Goal: Task Accomplishment & Management: Manage account settings

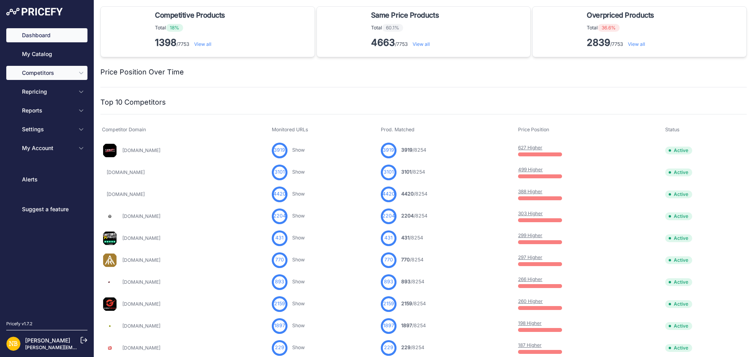
click at [79, 76] on icon "Sidebar" at bounding box center [81, 73] width 6 height 6
click at [81, 73] on icon "Sidebar" at bounding box center [81, 73] width 6 height 6
click at [85, 73] on button "Competitors" at bounding box center [46, 73] width 81 height 14
click at [82, 73] on icon "Sidebar" at bounding box center [81, 73] width 6 height 6
click at [80, 72] on icon "Sidebar" at bounding box center [81, 73] width 6 height 6
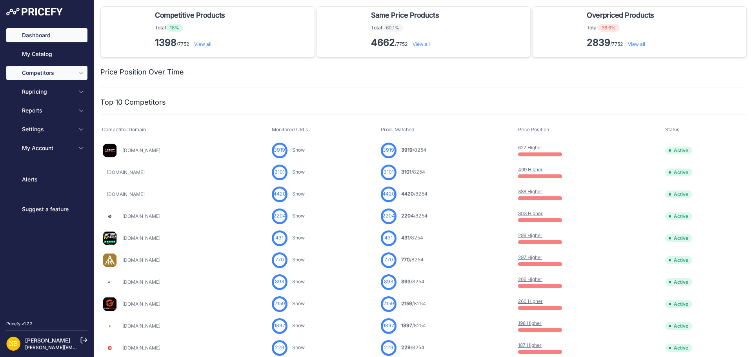
click at [79, 75] on icon "Sidebar" at bounding box center [81, 73] width 6 height 6
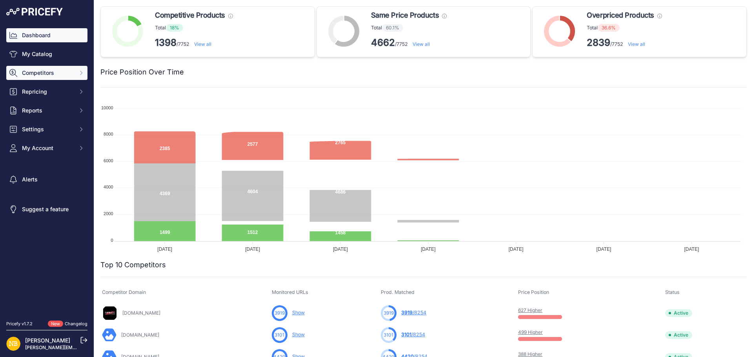
click at [79, 75] on icon "Sidebar" at bounding box center [81, 73] width 6 height 6
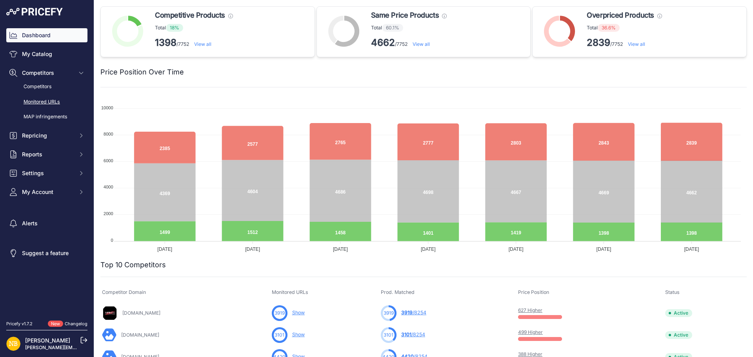
click at [46, 98] on link "Monitored URLs" at bounding box center [46, 102] width 81 height 14
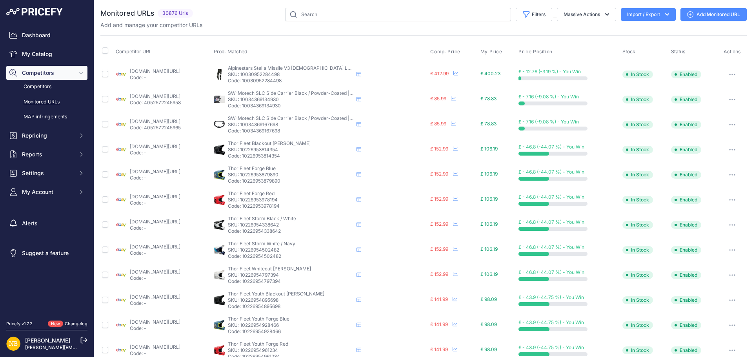
click at [652, 16] on button "Import / Export" at bounding box center [648, 14] width 55 height 13
click at [641, 44] on div "Export" at bounding box center [647, 45] width 63 height 14
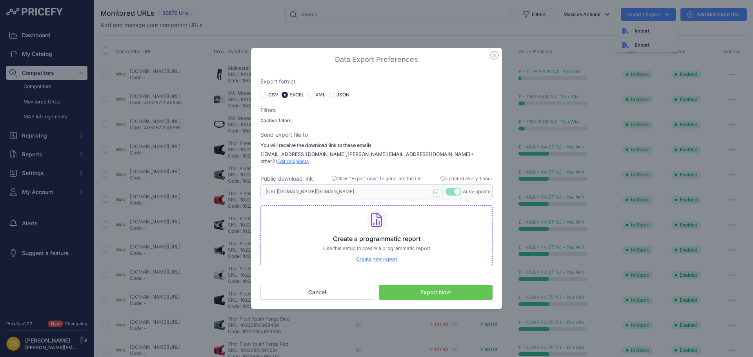
click at [420, 290] on button "Export Now" at bounding box center [436, 292] width 114 height 15
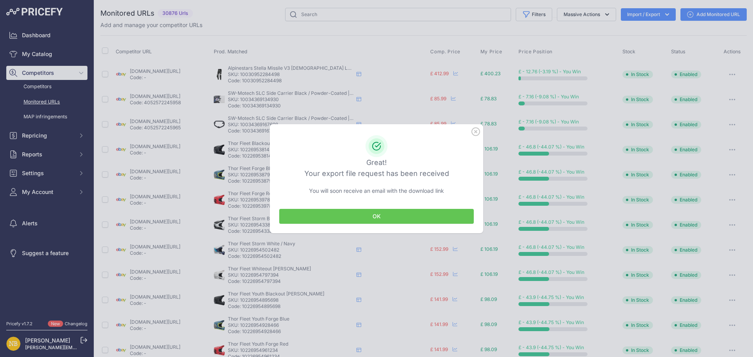
click at [388, 218] on button "OK" at bounding box center [376, 216] width 195 height 15
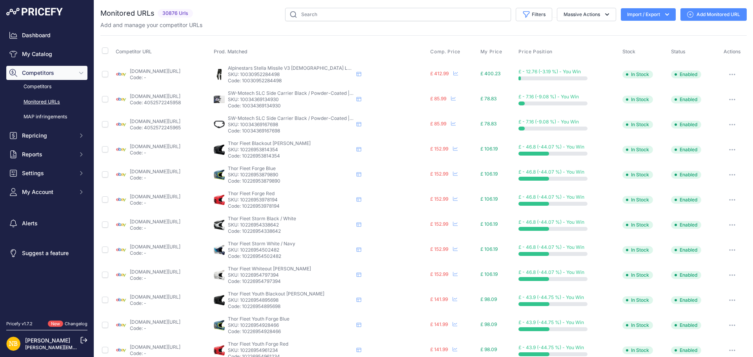
click at [732, 74] on icon "button" at bounding box center [732, 74] width 1 height 1
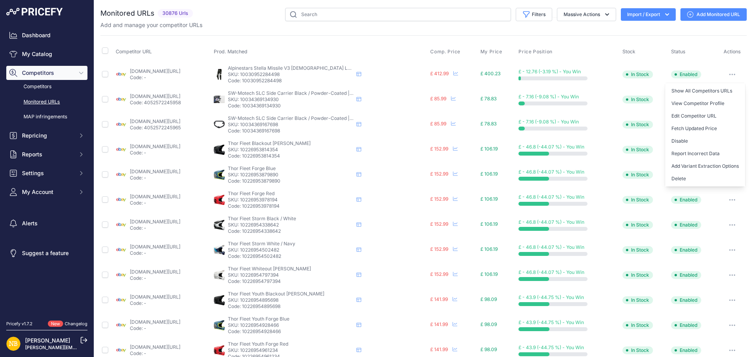
click at [464, 27] on div "Add and manage your competitor URLs" at bounding box center [423, 25] width 646 height 8
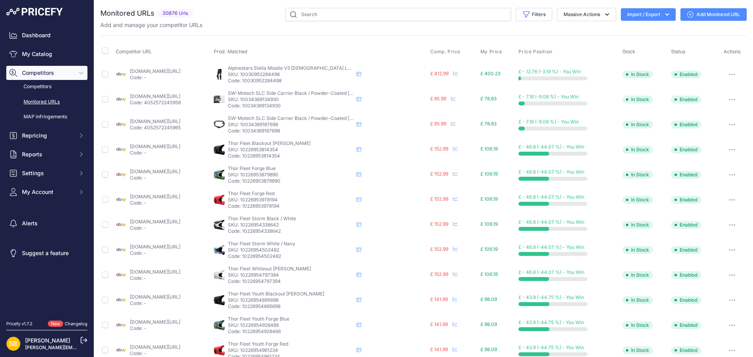
scroll to position [239, 0]
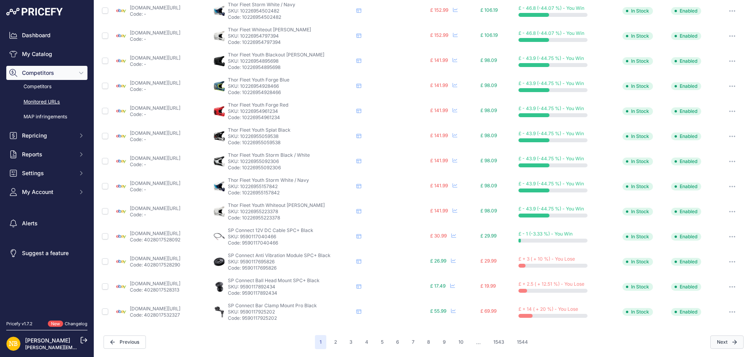
click at [716, 345] on button "Next" at bounding box center [726, 342] width 33 height 13
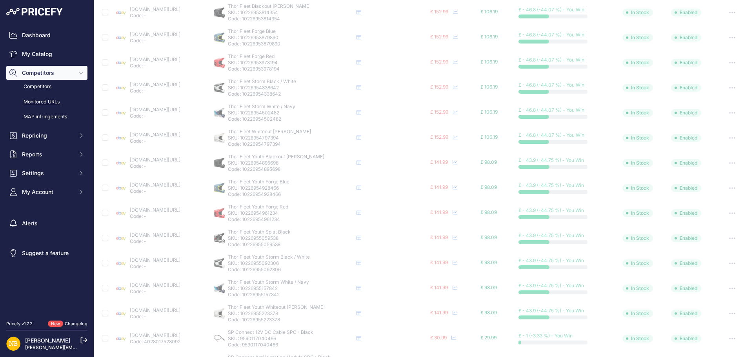
scroll to position [259, 0]
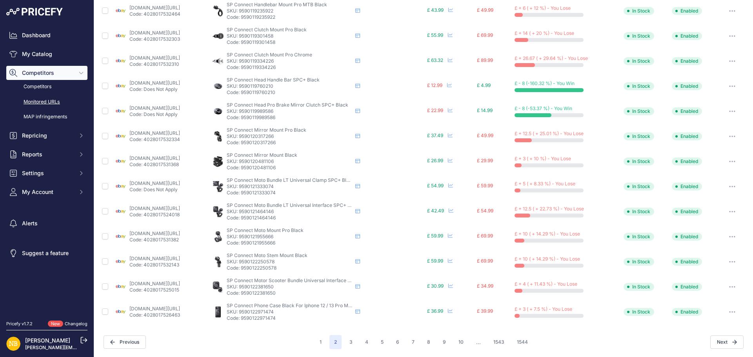
scroll to position [239, 0]
